Goal: Task Accomplishment & Management: Use online tool/utility

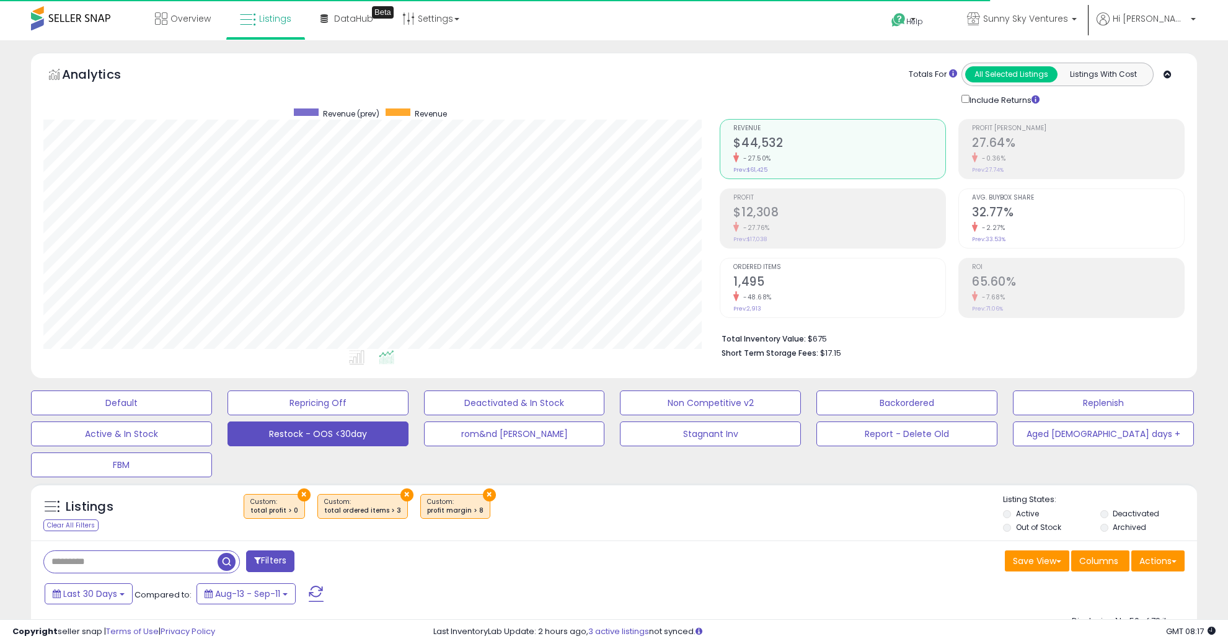
select select "**"
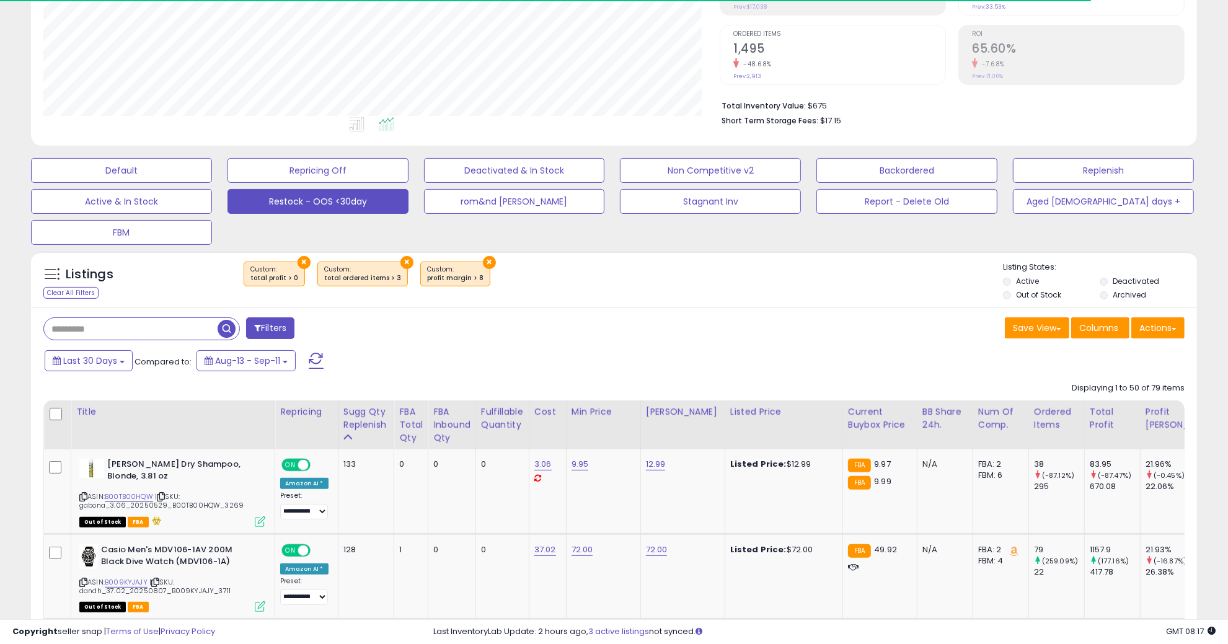
scroll to position [254, 676]
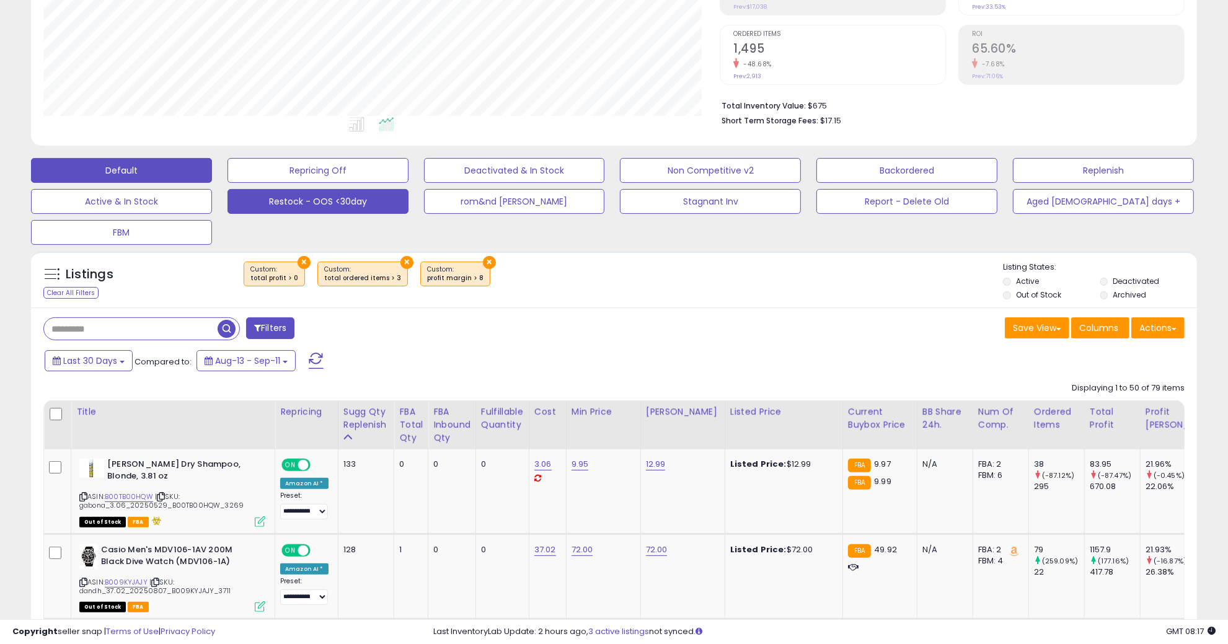
click at [125, 163] on button "Default" at bounding box center [121, 170] width 181 height 25
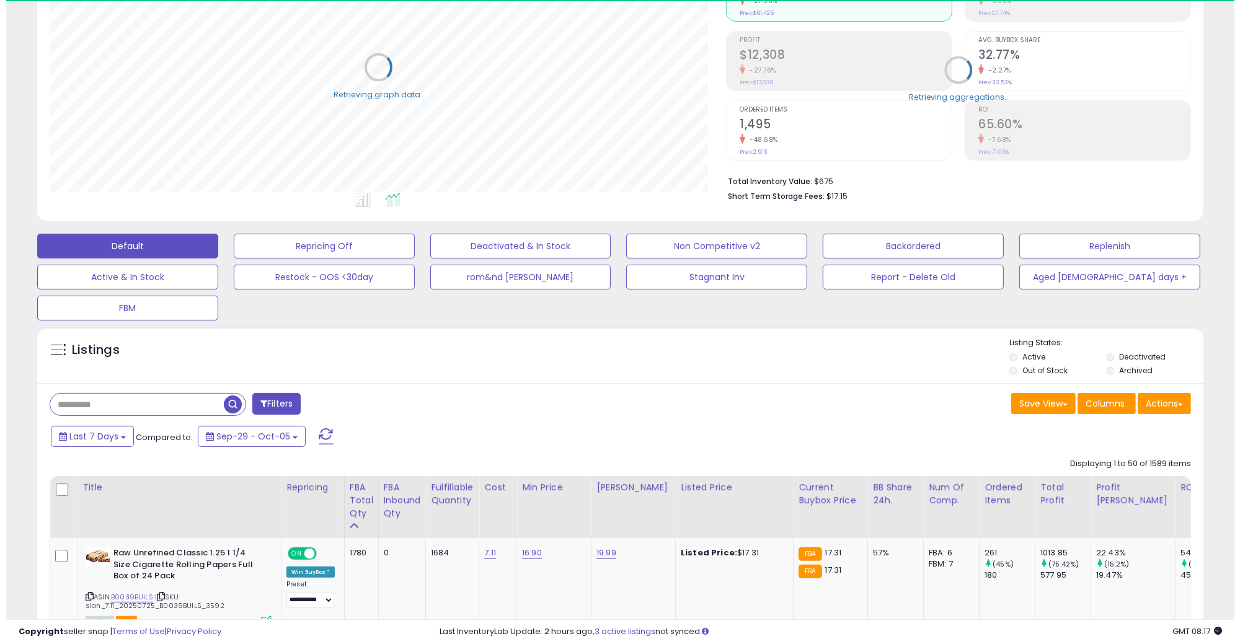
scroll to position [619514, 619091]
click at [178, 400] on input "text" at bounding box center [131, 405] width 174 height 22
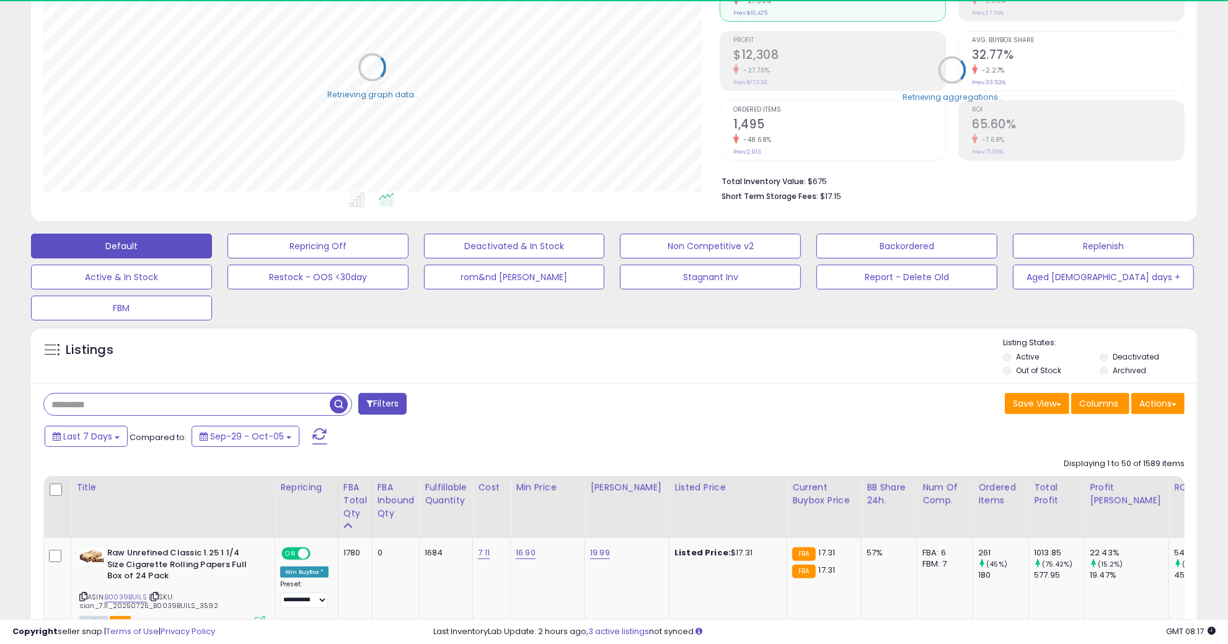
paste input "**********"
click at [339, 399] on span "button" at bounding box center [339, 404] width 18 height 18
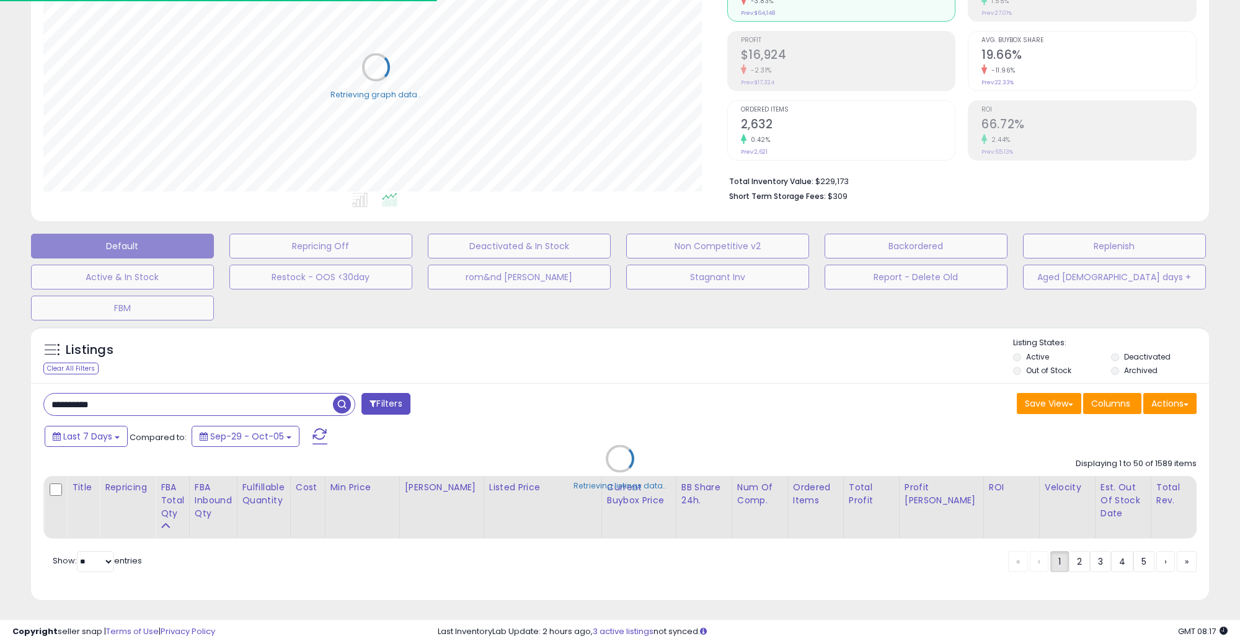
scroll to position [619514, 619084]
click at [339, 402] on div "Retrieving listings data.." at bounding box center [620, 467] width 1196 height 295
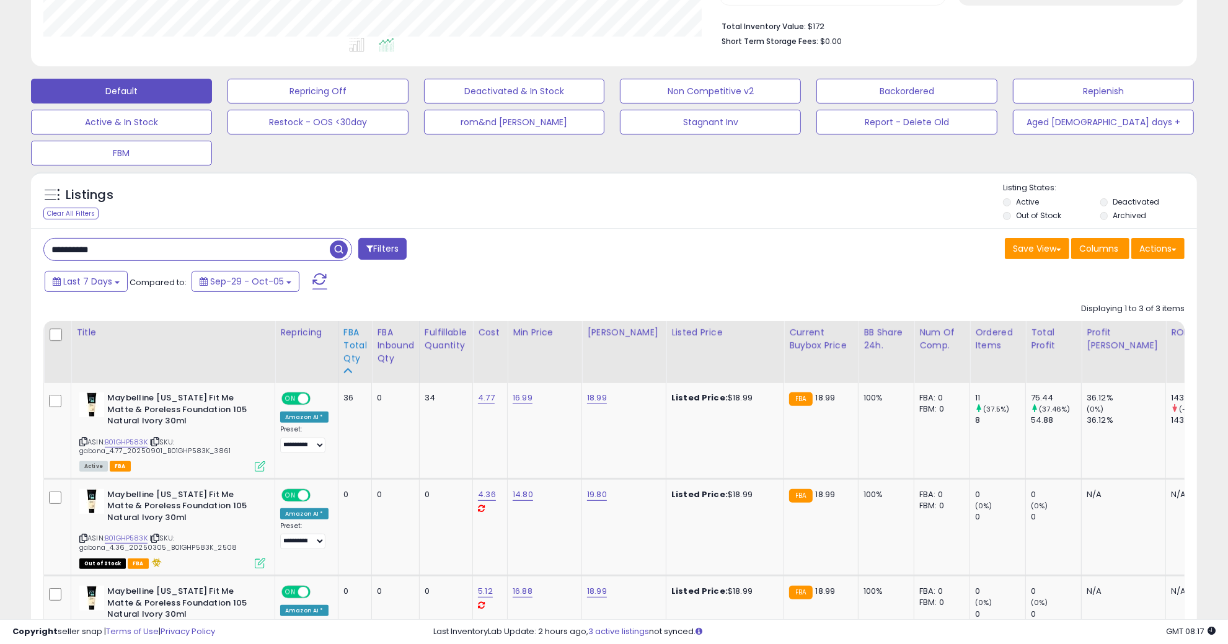
scroll to position [254, 676]
click at [162, 247] on input "**********" at bounding box center [187, 250] width 286 height 22
type input "******"
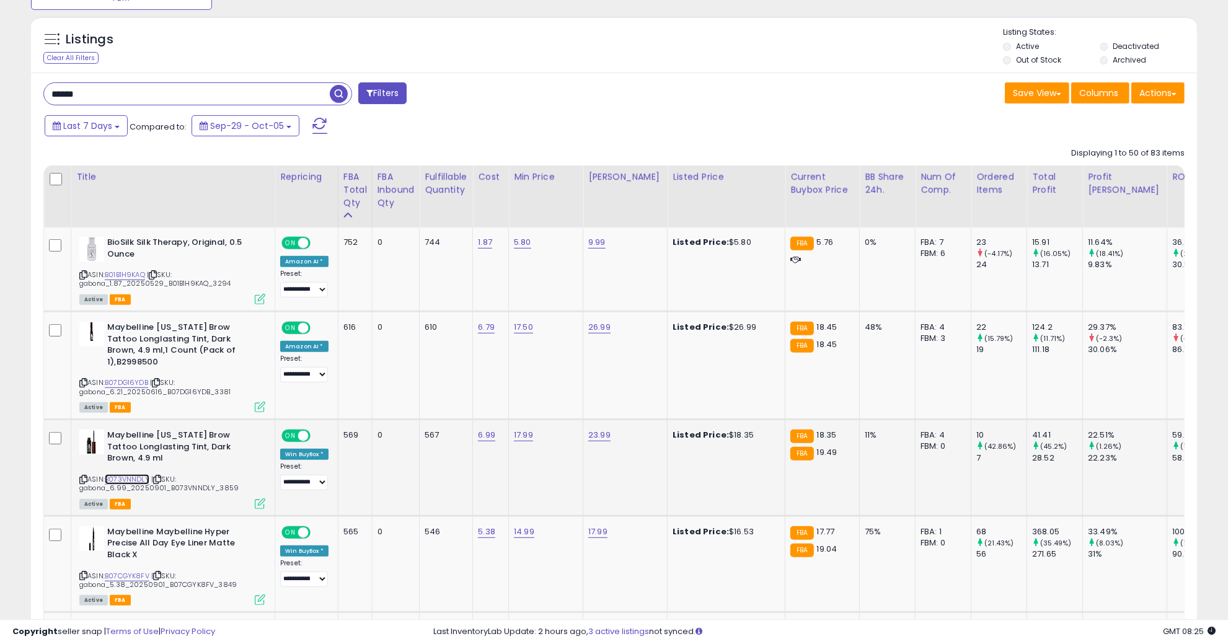
click at [117, 474] on link "B073VNNDLY" at bounding box center [127, 479] width 45 height 11
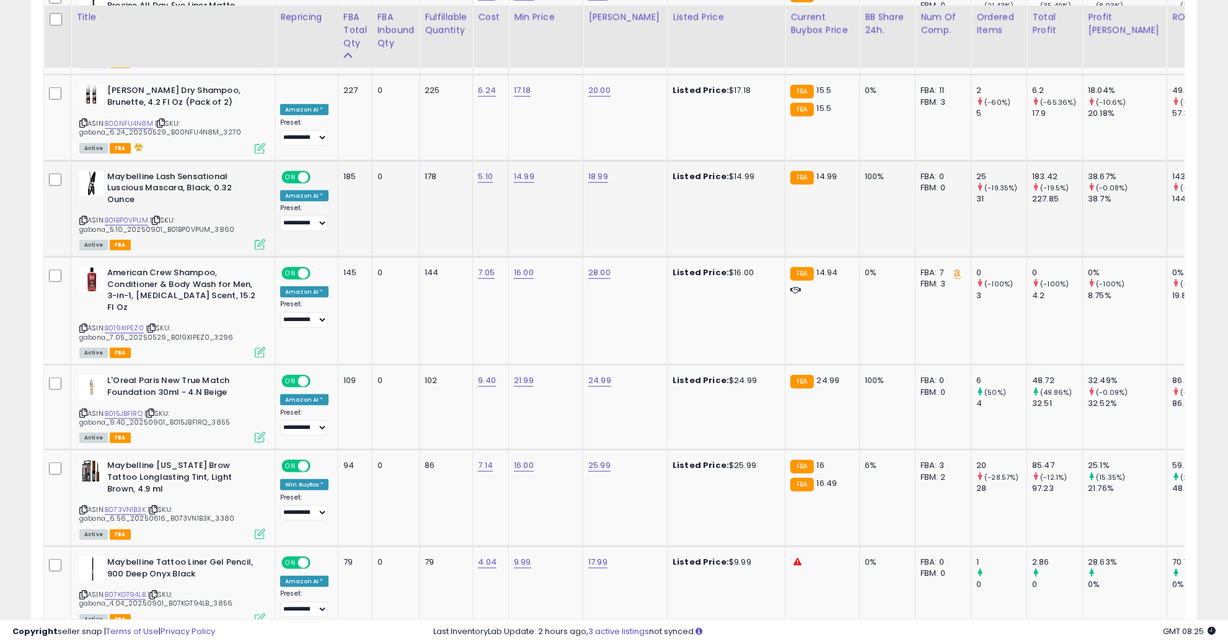
scroll to position [1010, 0]
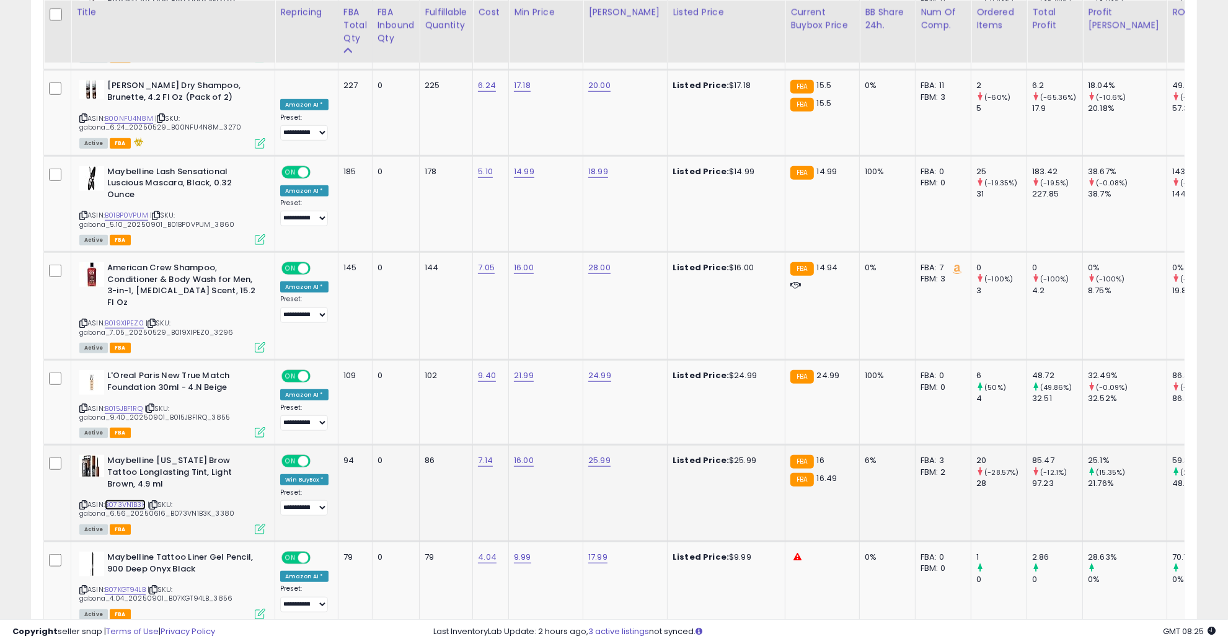
click at [133, 500] on link "B073VN1B3K" at bounding box center [125, 505] width 41 height 11
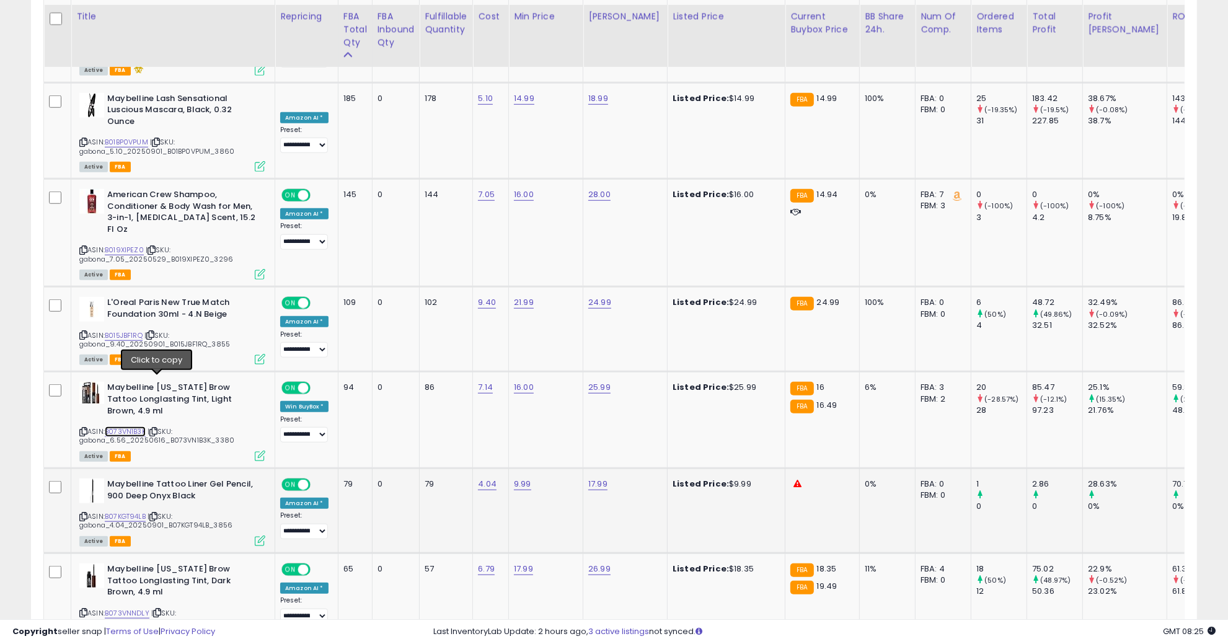
scroll to position [1087, 0]
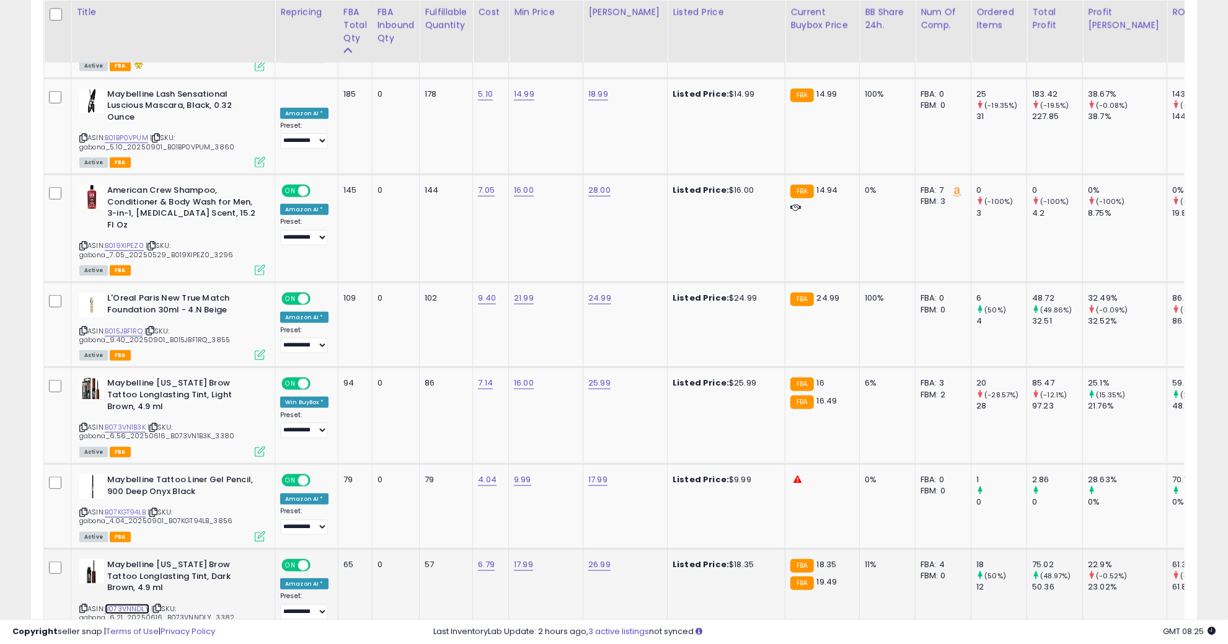
click at [118, 604] on link "B073VNNDLY" at bounding box center [127, 609] width 45 height 11
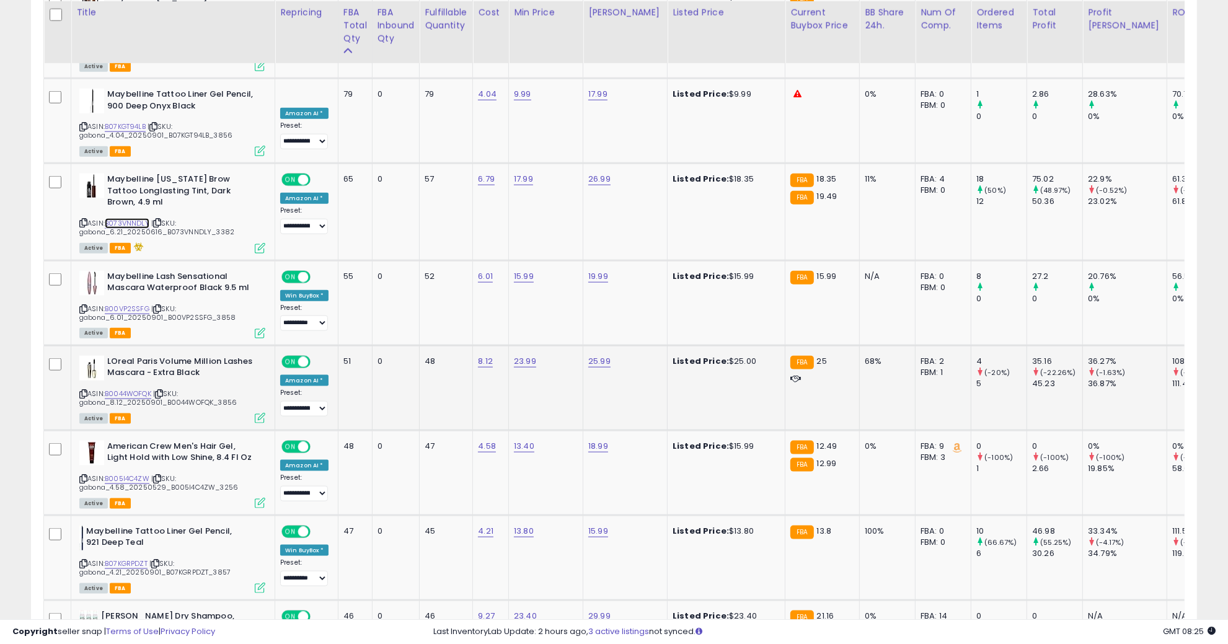
scroll to position [1474, 0]
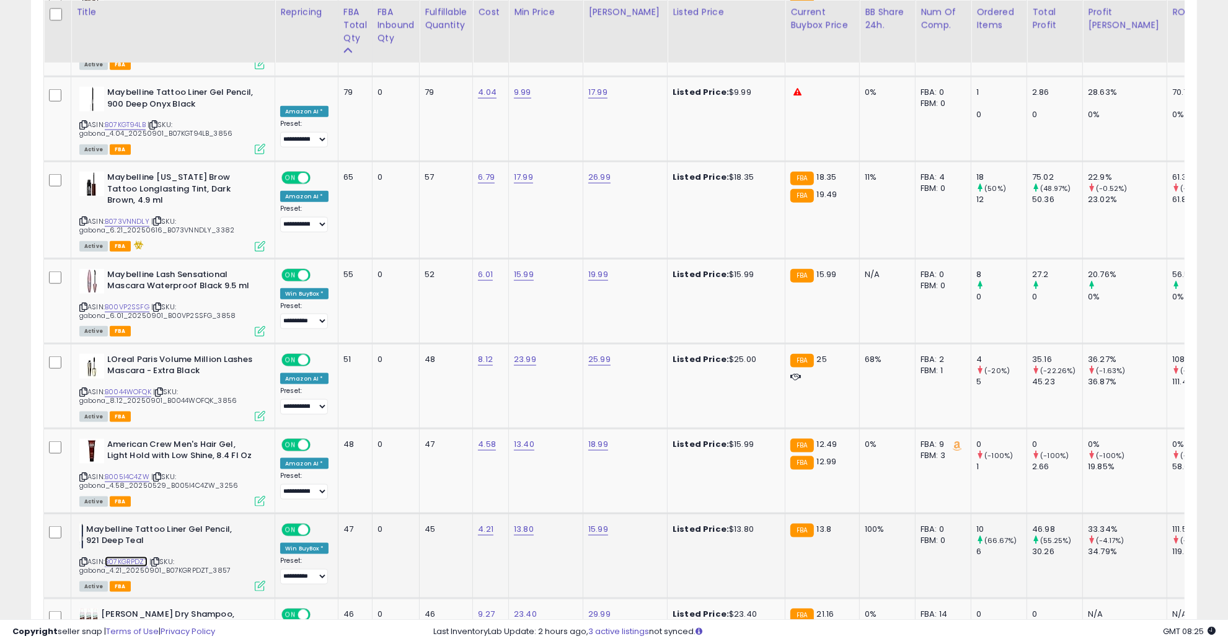
click at [135, 557] on link "B07KGRPDZT" at bounding box center [126, 562] width 43 height 11
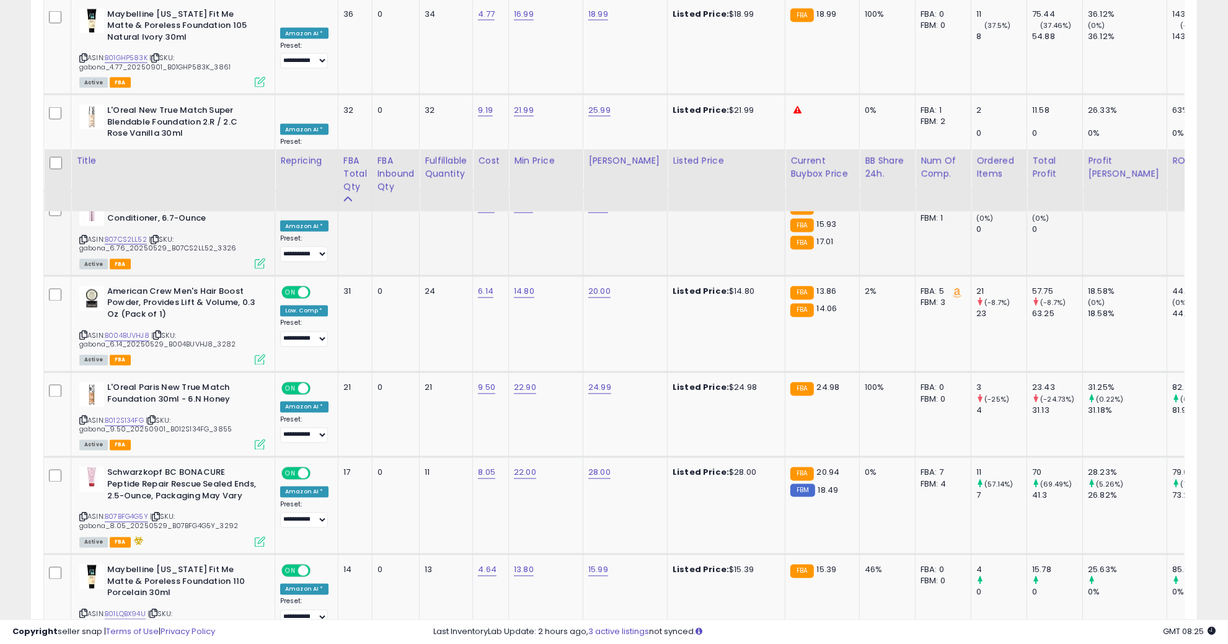
scroll to position [2327, 0]
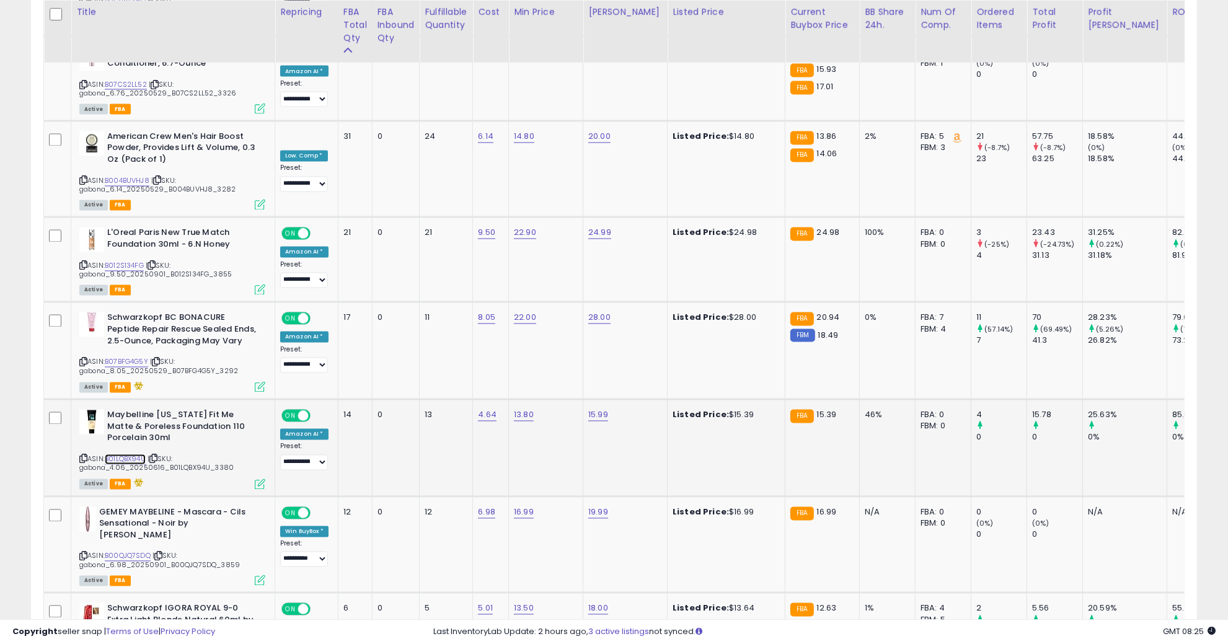
click at [133, 454] on link "B01LQBX94U" at bounding box center [125, 459] width 41 height 11
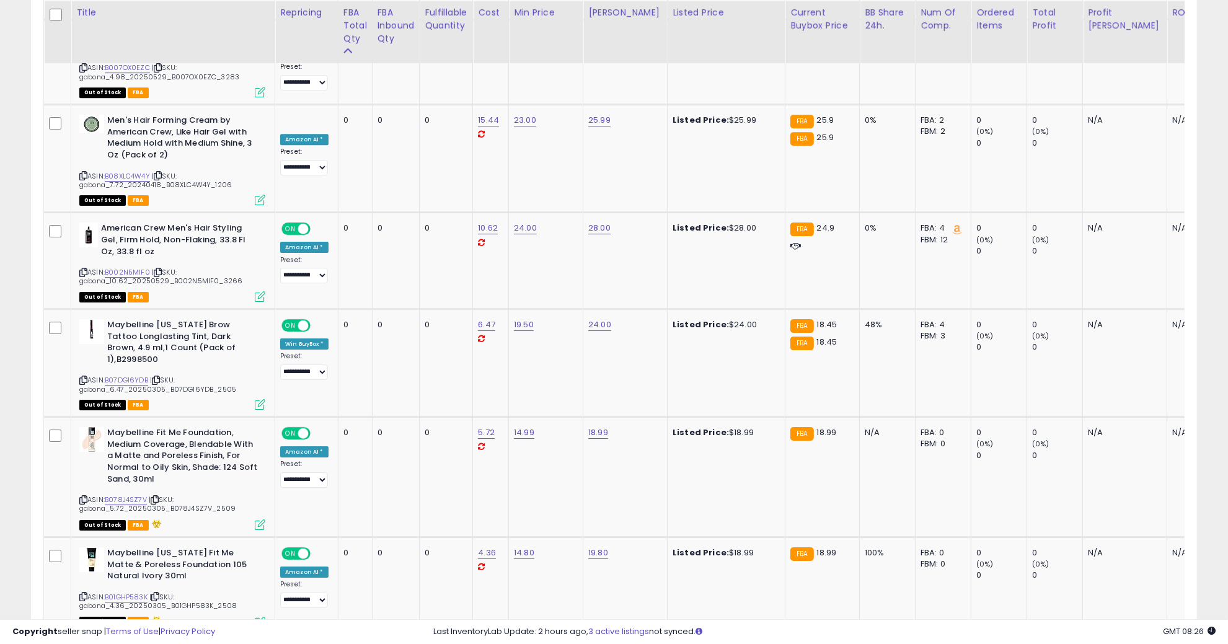
scroll to position [4108, 0]
click at [130, 376] on link "B07DG16YDB" at bounding box center [126, 381] width 43 height 11
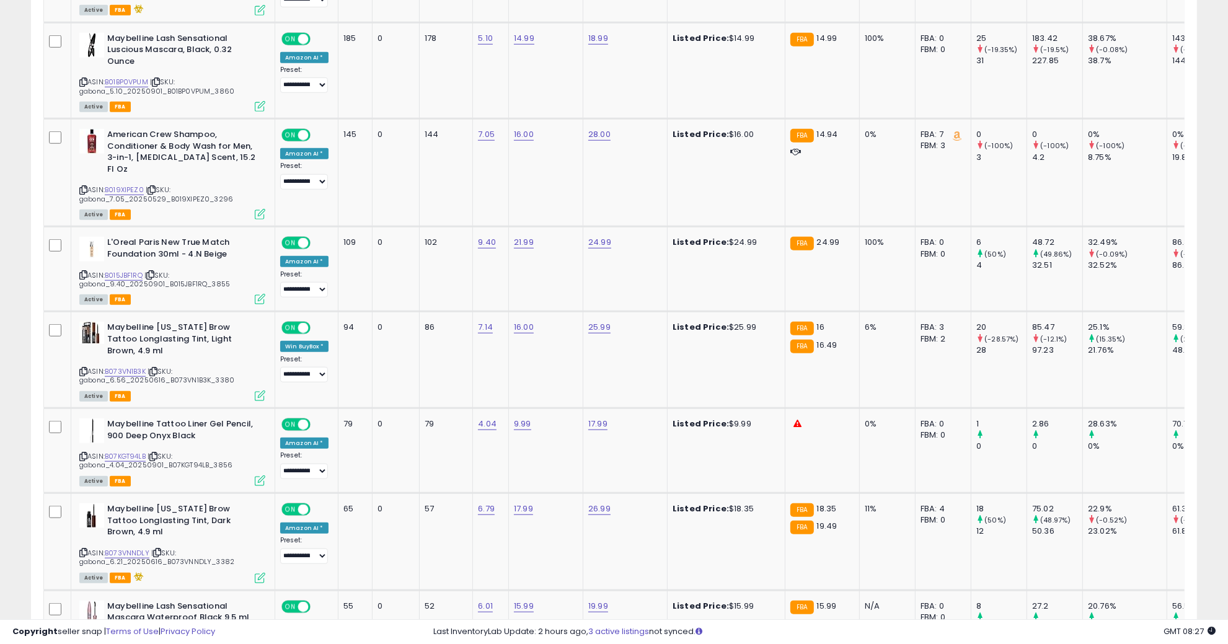
scroll to position [609, 0]
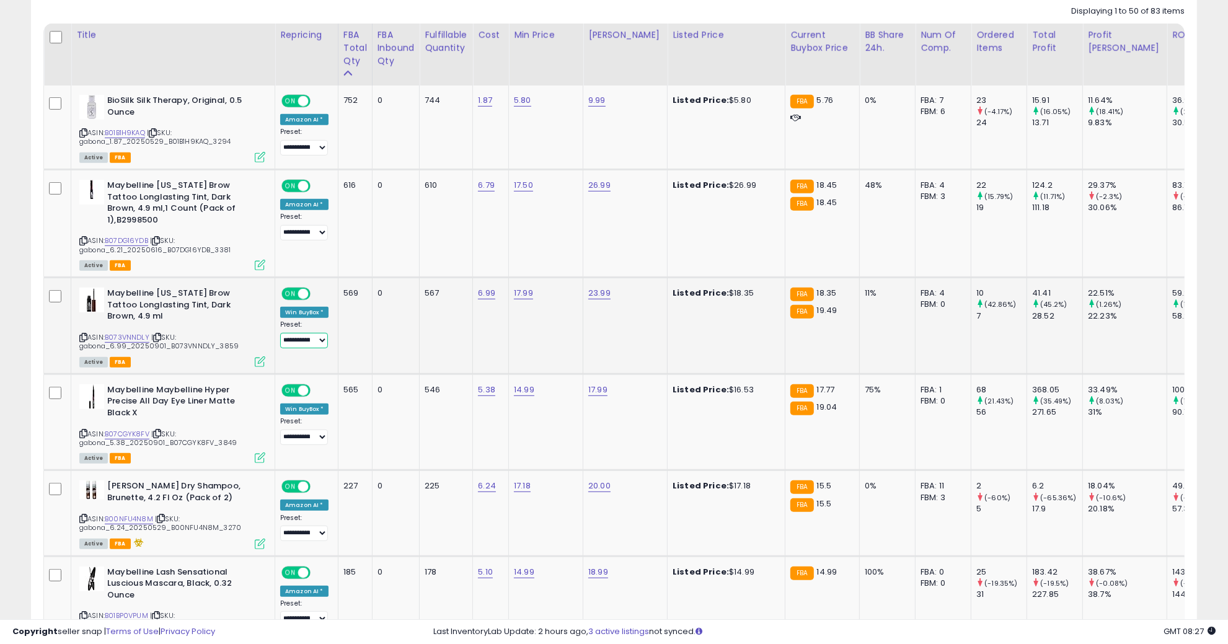
click at [322, 333] on select "**********" at bounding box center [304, 340] width 48 height 15
click at [555, 323] on td "17.99" at bounding box center [546, 326] width 74 height 97
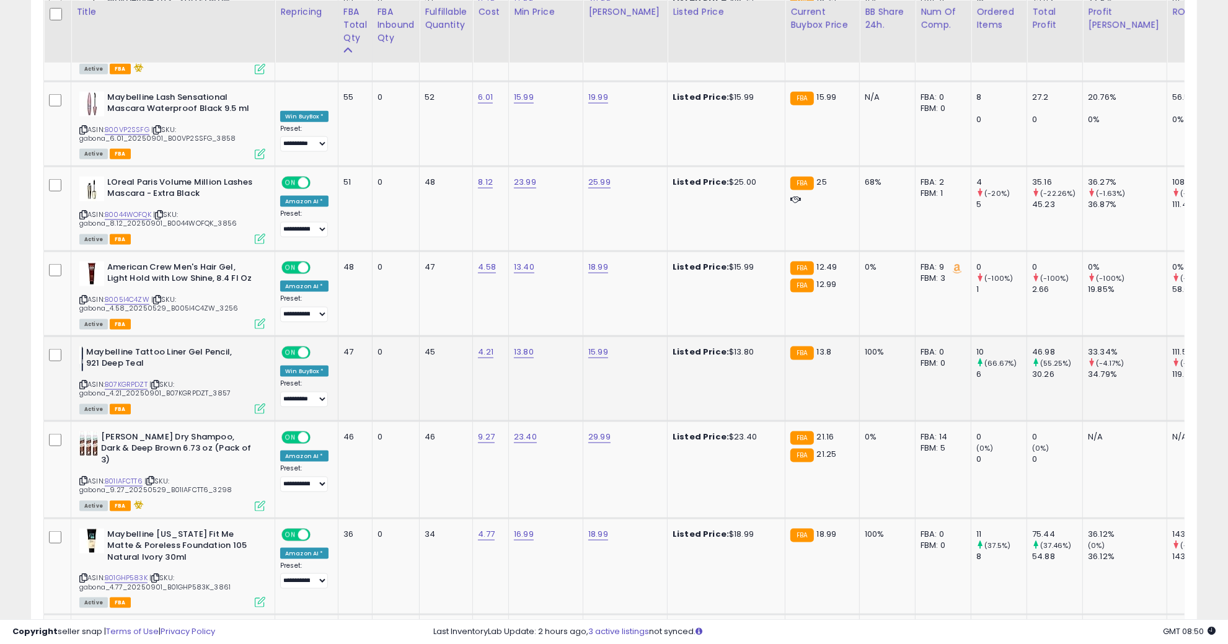
click at [81, 381] on icon at bounding box center [83, 384] width 8 height 7
